Goal: Find specific page/section: Find specific page/section

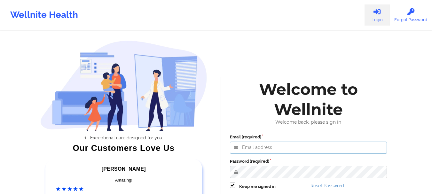
type input "[EMAIL_ADDRESS][DOMAIN_NAME]"
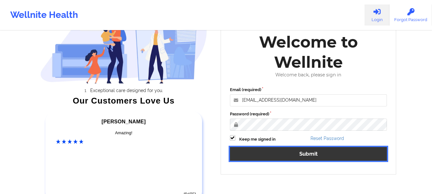
click at [307, 153] on button "Submit" at bounding box center [308, 154] width 157 height 14
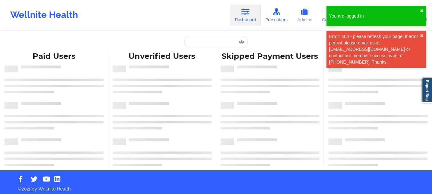
click at [423, 35] on div "Error: 404 - please refresh your page. If error persist please email us at [EMA…" at bounding box center [376, 49] width 100 height 37
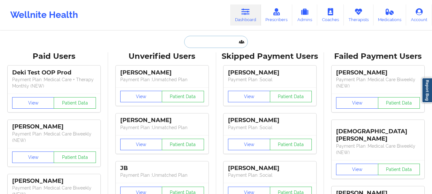
click at [207, 36] on input "text" at bounding box center [215, 42] width 63 height 12
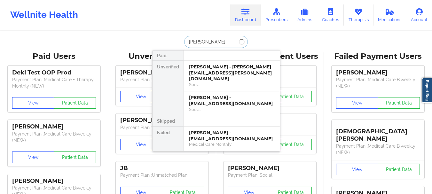
type input "[PERSON_NAME]"
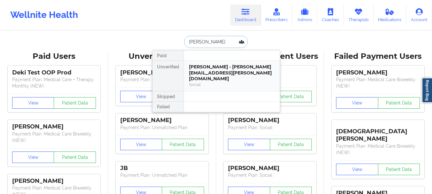
click at [211, 72] on div "[PERSON_NAME] - [PERSON_NAME][EMAIL_ADDRESS][PERSON_NAME][DOMAIN_NAME]" at bounding box center [232, 73] width 86 height 18
